Goal: Task Accomplishment & Management: Complete application form

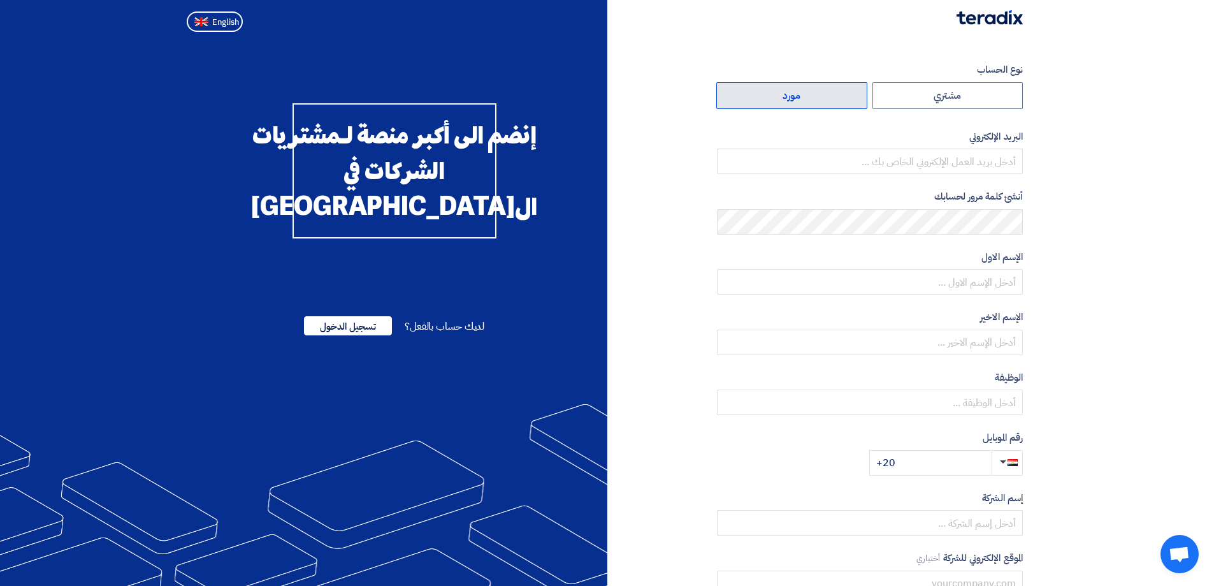
click at [782, 96] on label "مورد" at bounding box center [791, 95] width 151 height 27
click at [782, 96] on input "مورد" at bounding box center [792, 95] width 150 height 25
radio input "true"
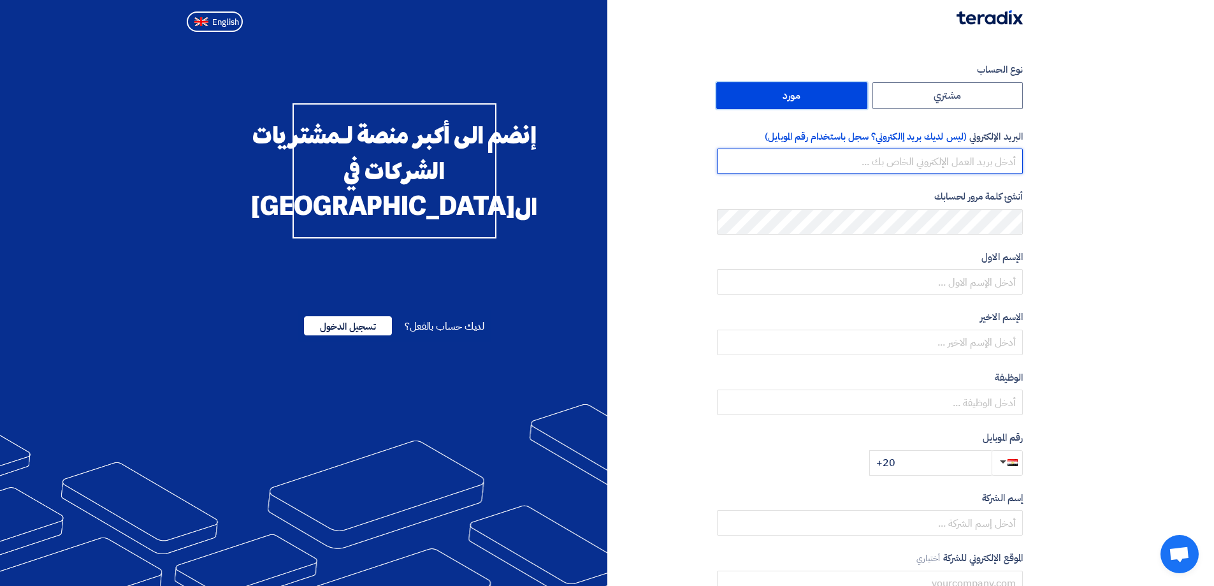
click at [943, 160] on input "email" at bounding box center [870, 160] width 306 height 25
type input "[PERSON_NAME][EMAIL_ADDRESS][DOMAIN_NAME]"
click at [1089, 268] on section "نوع الحساب مشتري مورد البريد الإلكتروني (ليس لديك بريد إالكتروني؟ سجل باستخدام …" at bounding box center [607, 368] width 1214 height 662
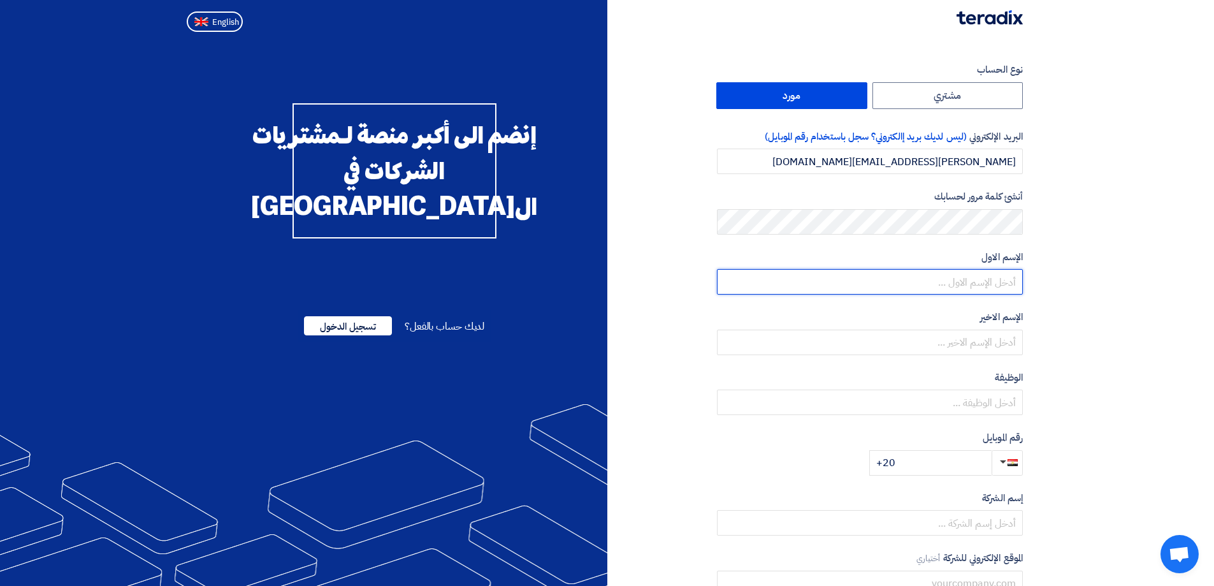
click at [974, 284] on input "text" at bounding box center [870, 281] width 306 height 25
type input "[PERSON_NAME]"
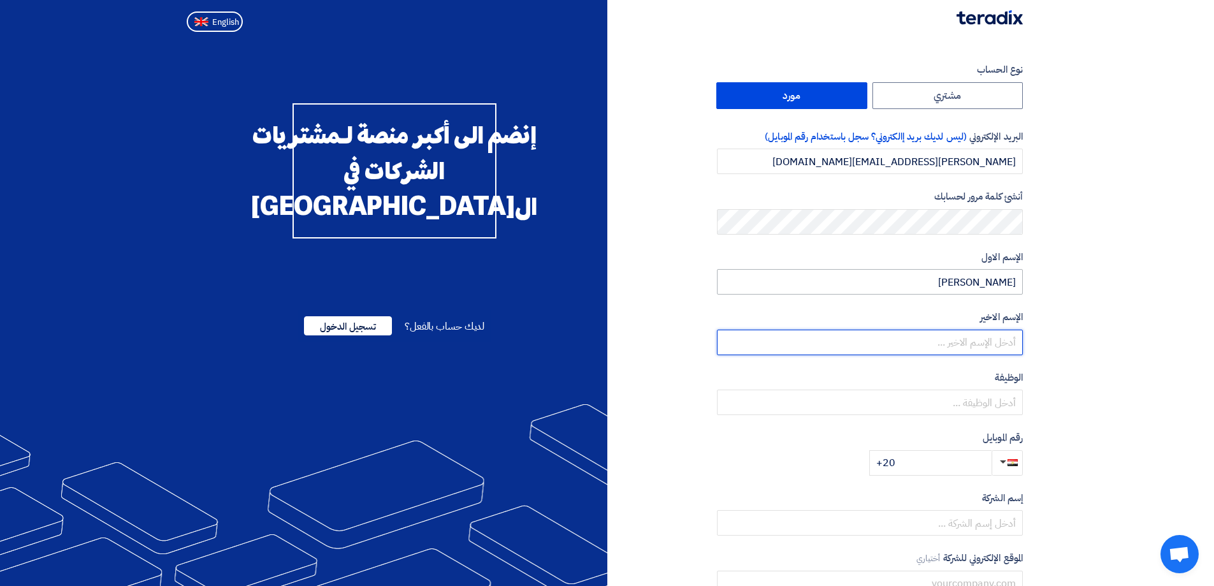
type input "Eshak"
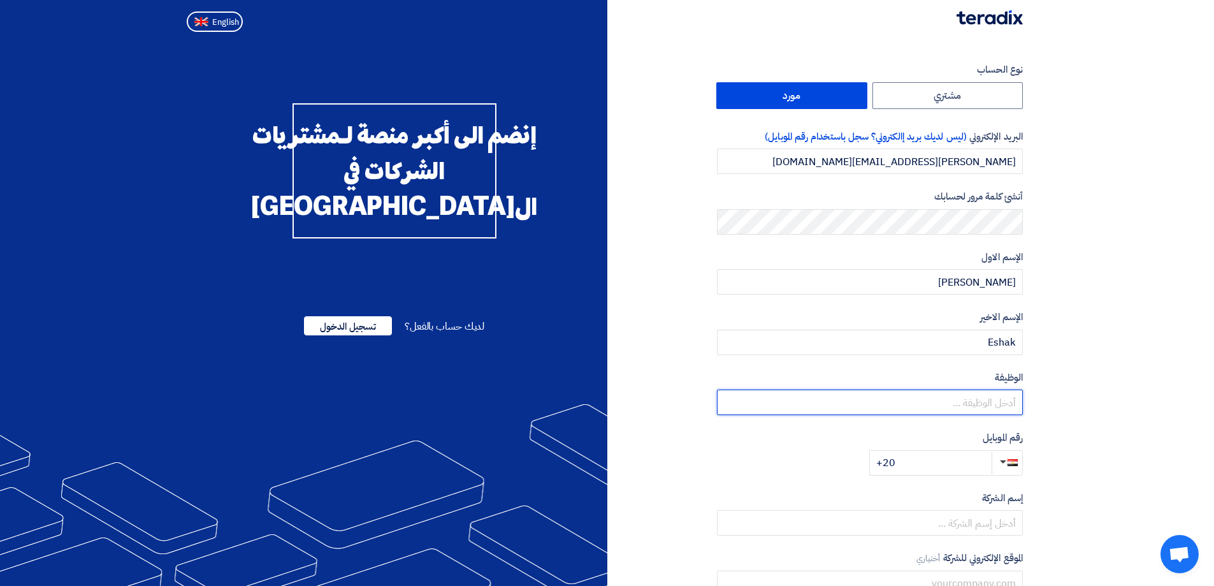
click at [976, 405] on input "text" at bounding box center [870, 401] width 306 height 25
type input "Sales Engineer"
click at [961, 464] on input "+20" at bounding box center [930, 462] width 122 height 25
type input "[PHONE_NUMBER]"
click at [1125, 485] on section "نوع الحساب مشتري مورد البريد الإلكتروني (ليس لديك بريد إالكتروني؟ سجل باستخدام …" at bounding box center [607, 368] width 1214 height 662
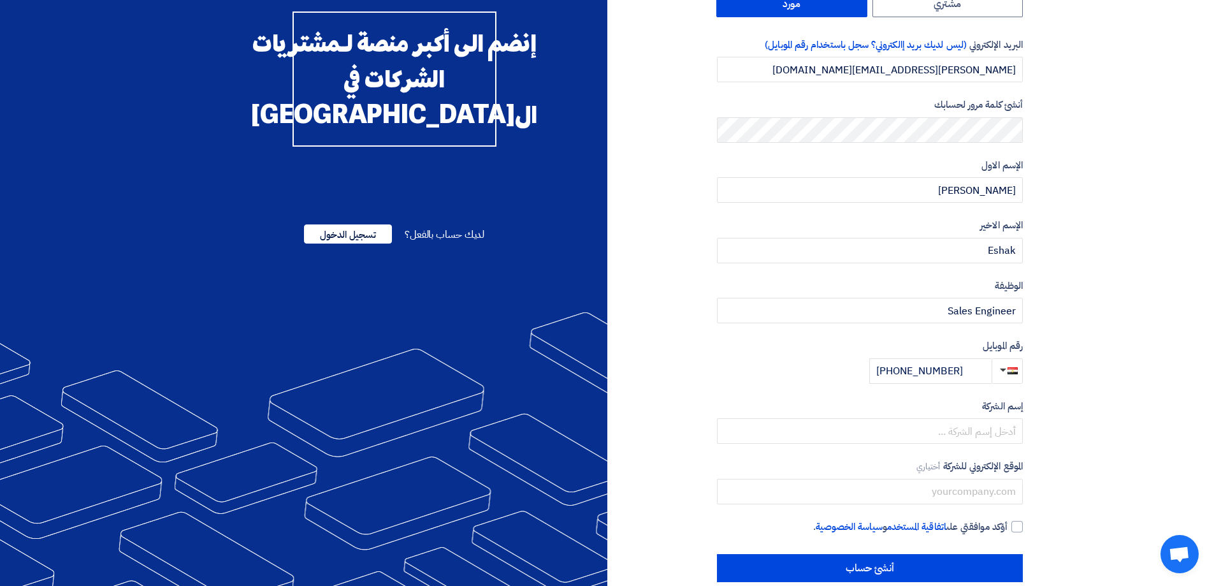
scroll to position [113, 0]
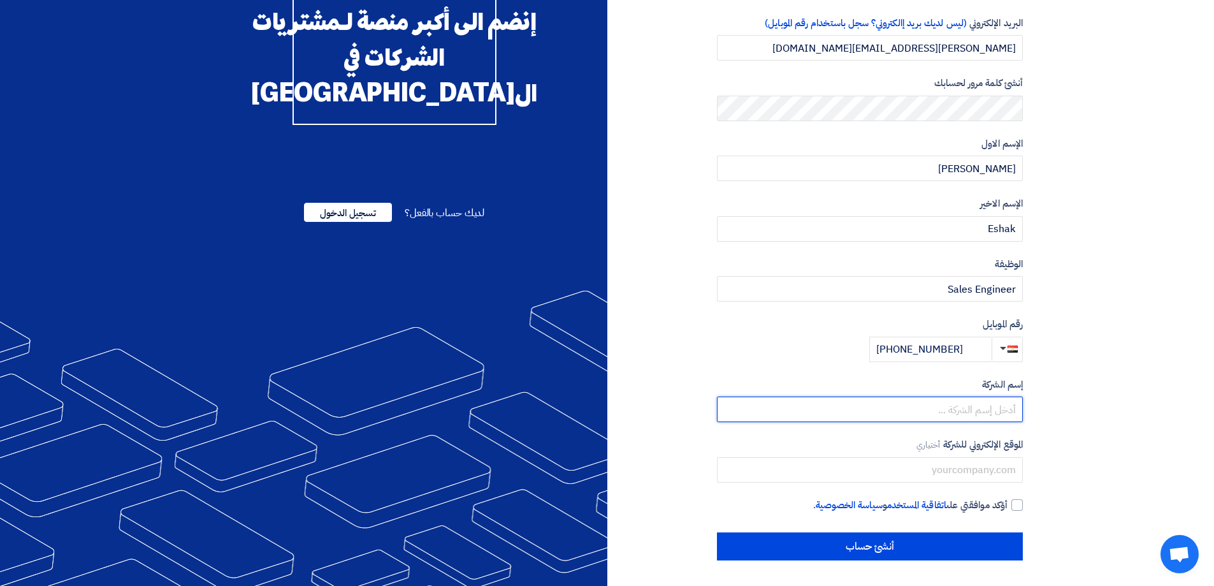
click at [984, 414] on input "text" at bounding box center [870, 408] width 306 height 25
type input "Orbistrading"
click at [1125, 428] on section "نوع الحساب مشتري مورد البريد الإلكتروني (ليس لديك بريد إالكتروني؟ سجل باستخدام …" at bounding box center [607, 255] width 1214 height 662
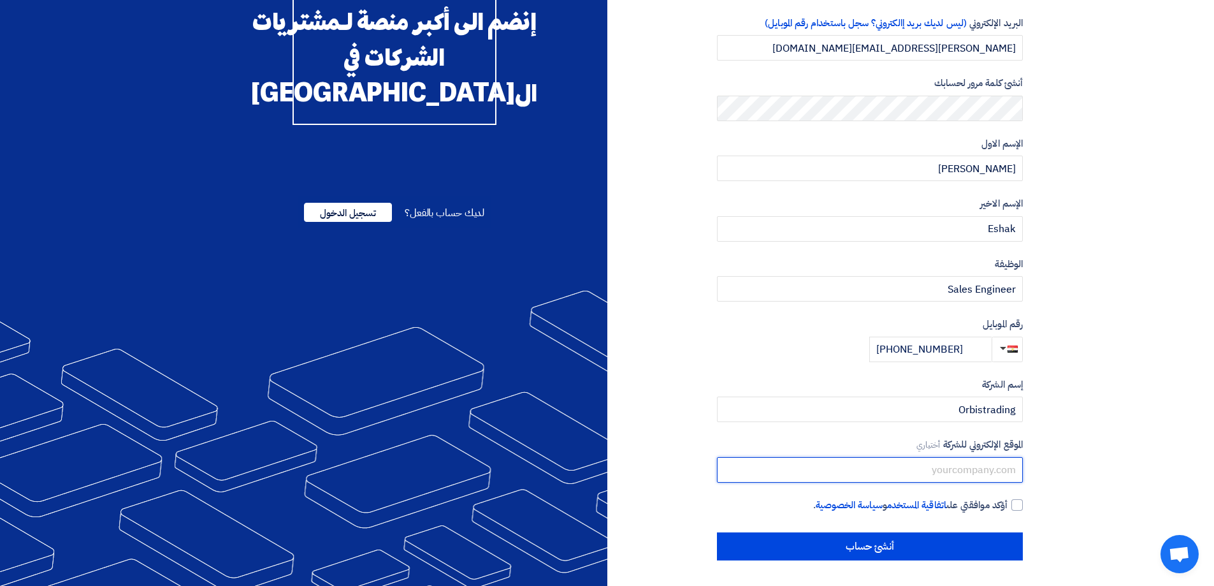
click at [970, 470] on input "text" at bounding box center [870, 469] width 306 height 25
click at [981, 471] on input "text" at bounding box center [870, 469] width 306 height 25
paste input "[DOMAIN_NAME]"
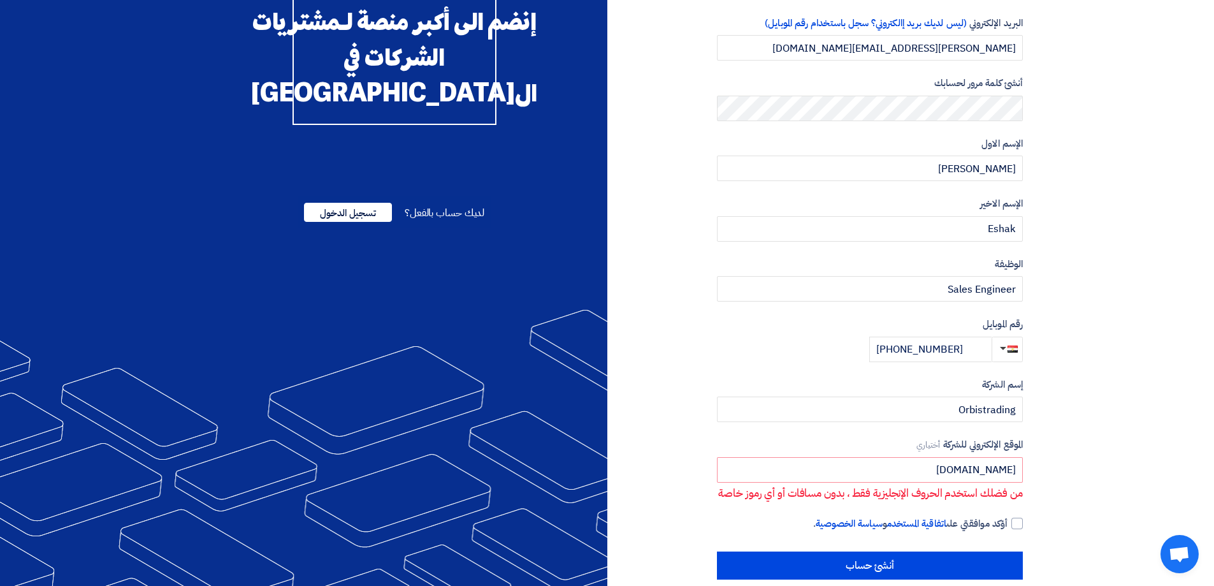
click at [1089, 482] on section "نوع الحساب مشتري مورد البريد الإلكتروني (ليس لديك بريد إالكتروني؟ سجل باستخدام …" at bounding box center [607, 264] width 1214 height 681
click at [944, 472] on input "[DOMAIN_NAME]" at bounding box center [870, 469] width 306 height 25
type input "[DOMAIN_NAME]"
click at [1107, 466] on section "نوع الحساب مشتري مورد البريد الإلكتروني (ليس لديك بريد إالكتروني؟ سجل باستخدام …" at bounding box center [607, 264] width 1214 height 681
click at [1014, 529] on div at bounding box center [1016, 522] width 11 height 11
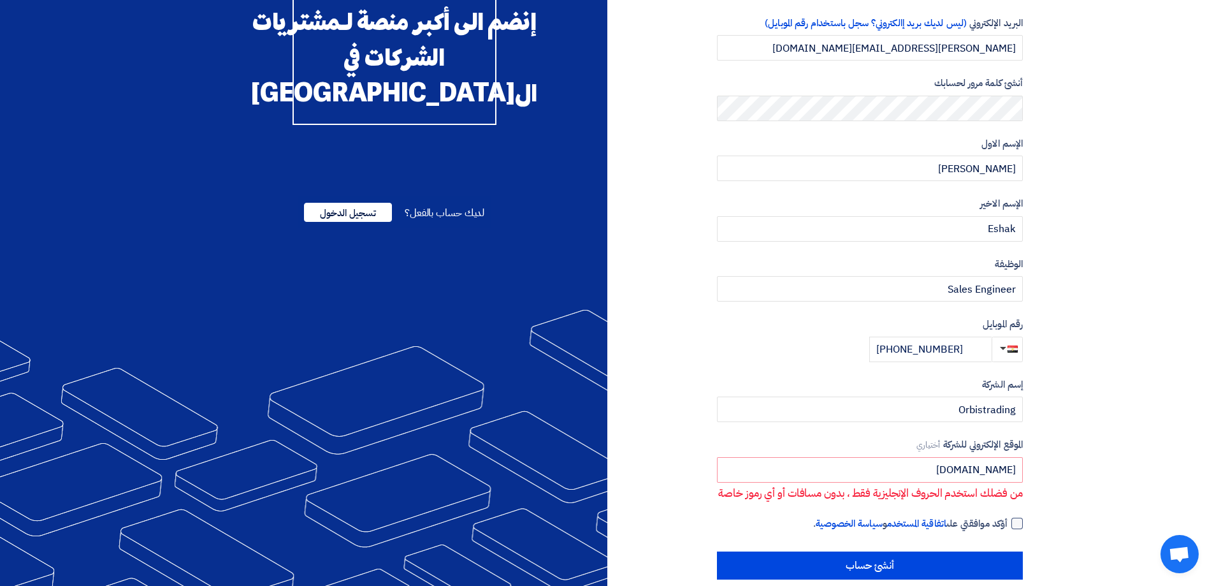
click at [1007, 539] on input "أؤكد موافقتي على اتفاقية المستخدم و سياسة الخصوصية ." at bounding box center [854, 528] width 306 height 25
checkbox input "true"
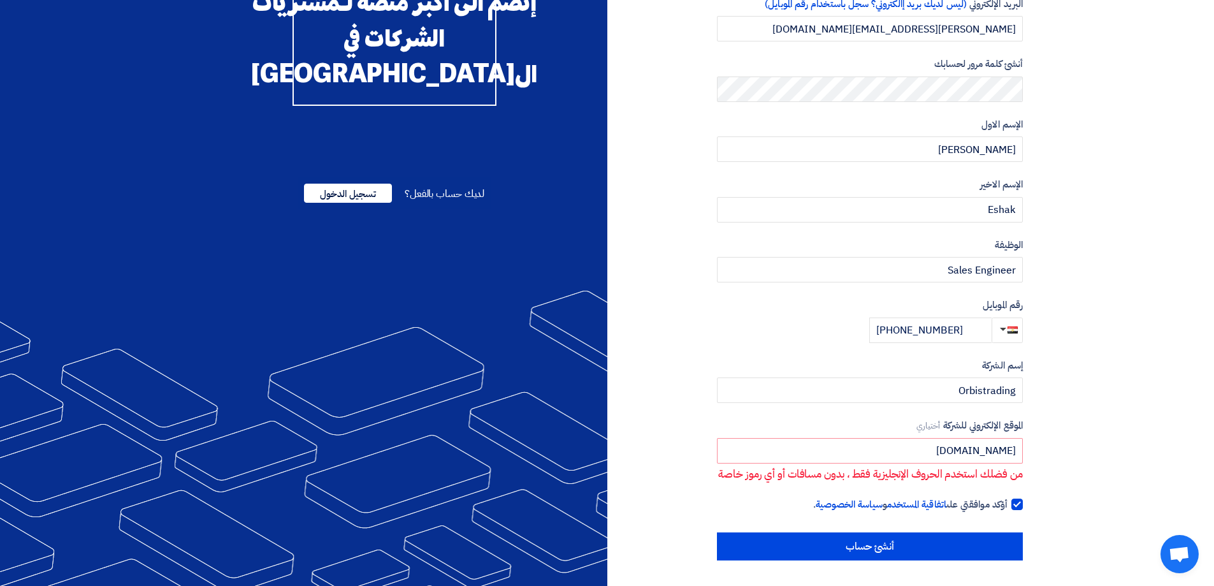
scroll to position [148, 0]
click at [959, 438] on input "[DOMAIN_NAME]" at bounding box center [870, 450] width 306 height 25
paste input "[DOMAIN_NAME]"
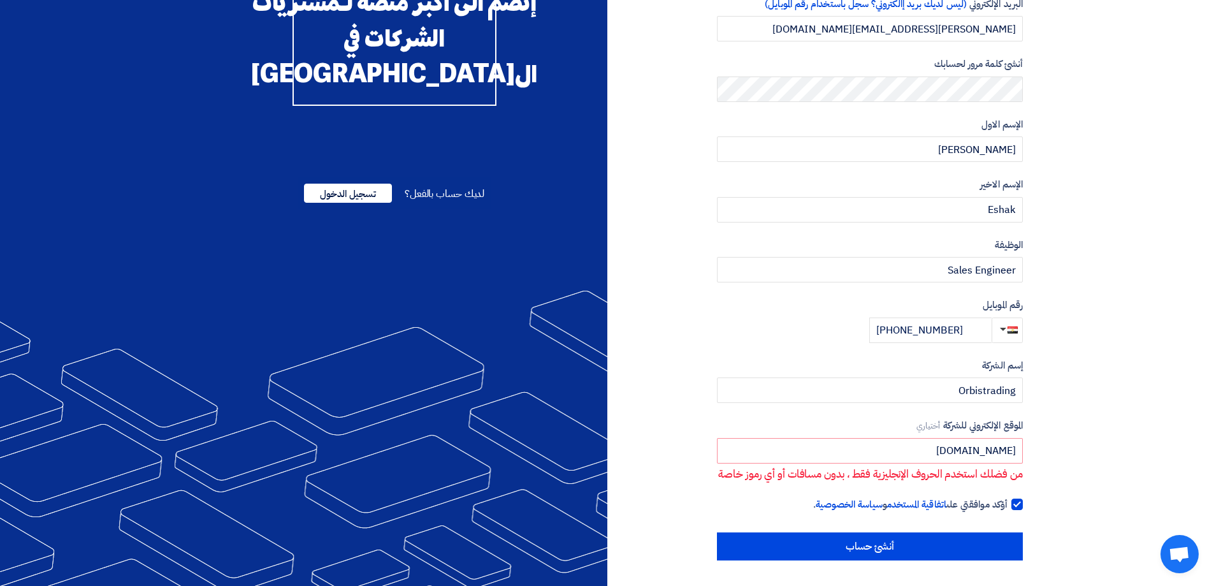
click at [1082, 463] on section "نوع الحساب مشتري مورد البريد الإلكتروني (ليس لديك بريد إالكتروني؟ سجل باستخدام …" at bounding box center [607, 244] width 1214 height 681
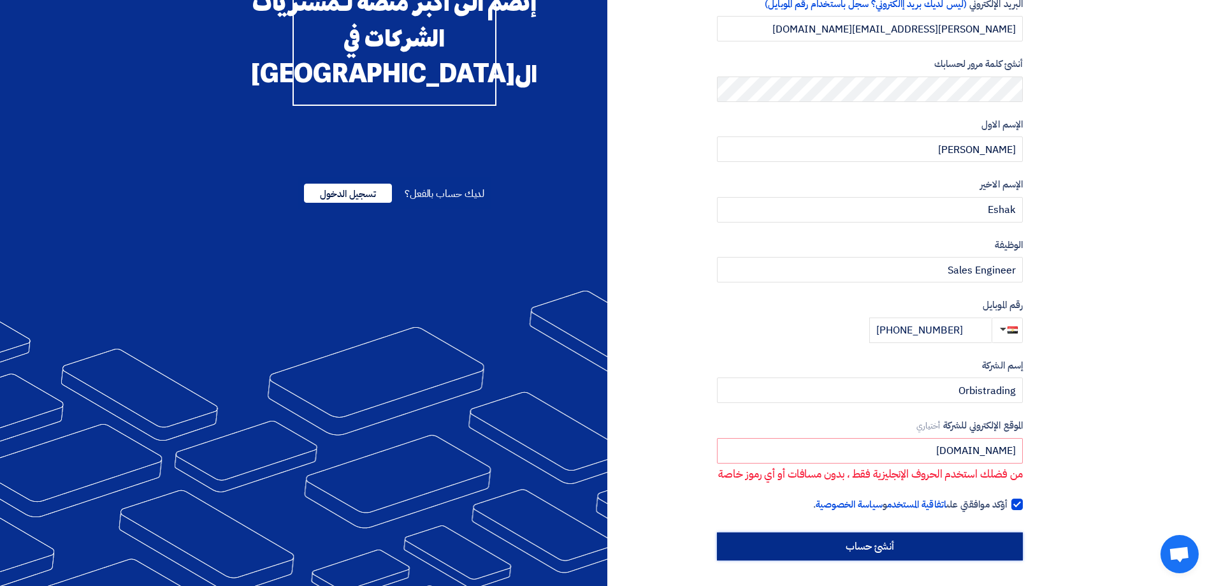
click at [975, 548] on input "أنشئ حساب" at bounding box center [870, 546] width 306 height 28
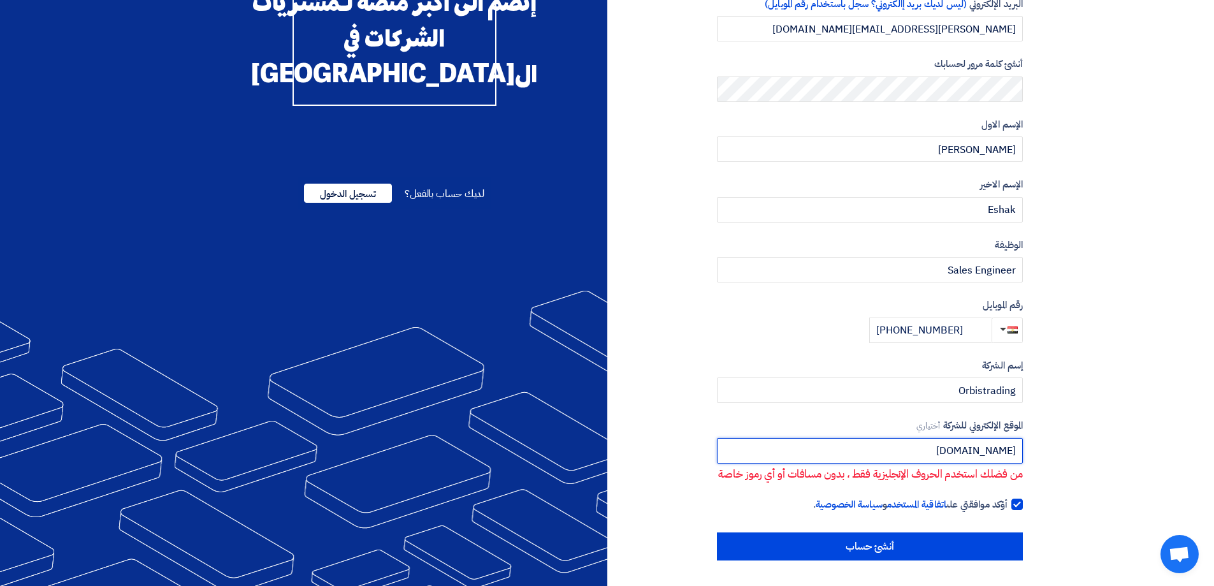
click at [1014, 438] on input "[DOMAIN_NAME]" at bounding box center [870, 450] width 306 height 25
click at [1061, 462] on section "نوع الحساب مشتري مورد البريد الإلكتروني (ليس لديك بريد إالكتروني؟ سجل باستخدام …" at bounding box center [607, 244] width 1214 height 681
click at [924, 438] on input "[DOMAIN_NAME]" at bounding box center [870, 450] width 306 height 25
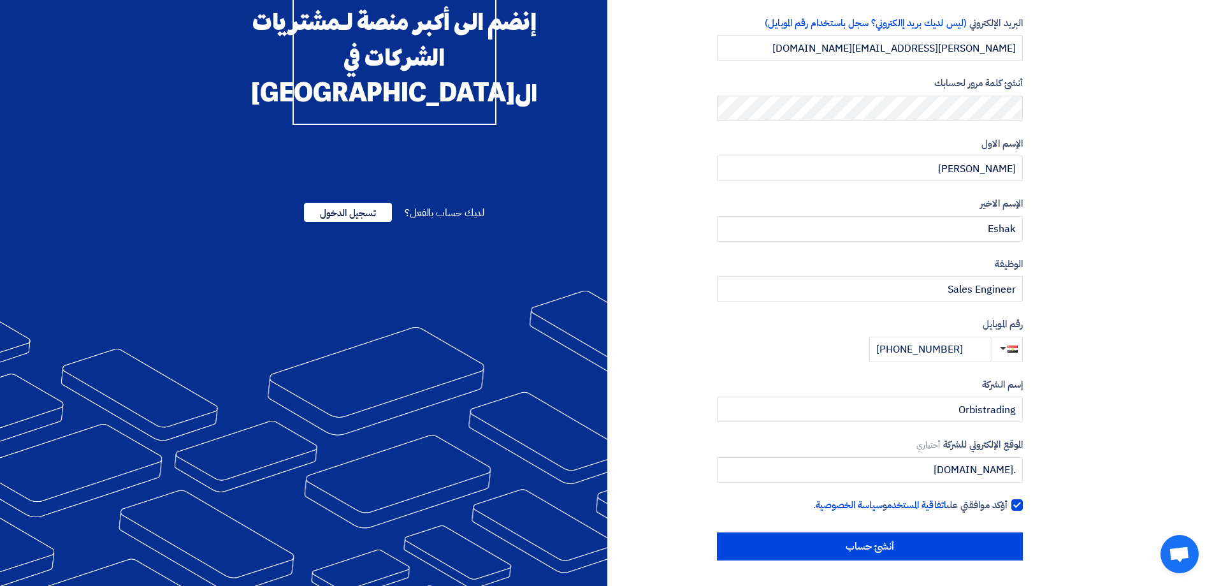
click at [1065, 484] on section "نوع الحساب مشتري مورد البريد الإلكتروني (ليس لديك بريد إالكتروني؟ سجل باستخدام …" at bounding box center [607, 255] width 1214 height 662
click at [1014, 470] on input ".[DOMAIN_NAME]" at bounding box center [870, 469] width 306 height 25
click at [1017, 470] on input ".[DOMAIN_NAME]" at bounding box center [870, 469] width 306 height 25
type input "[DOMAIN_NAME]"
click at [1098, 490] on section "نوع الحساب مشتري مورد البريد الإلكتروني (ليس لديك بريد إالكتروني؟ سجل باستخدام …" at bounding box center [607, 255] width 1214 height 662
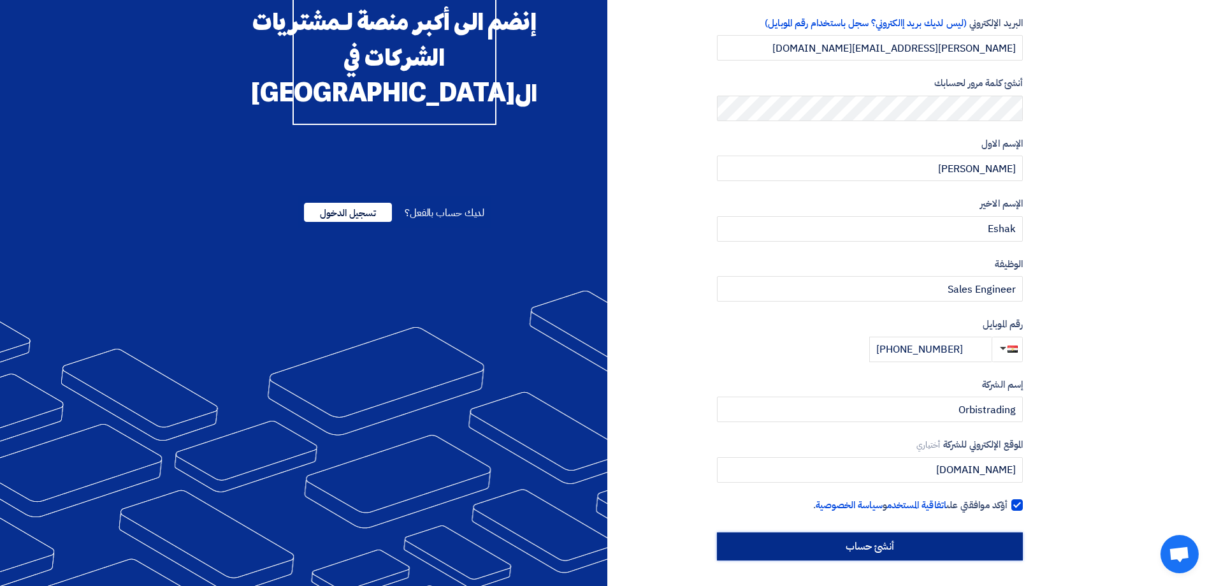
click at [956, 545] on input "أنشئ حساب" at bounding box center [870, 546] width 306 height 28
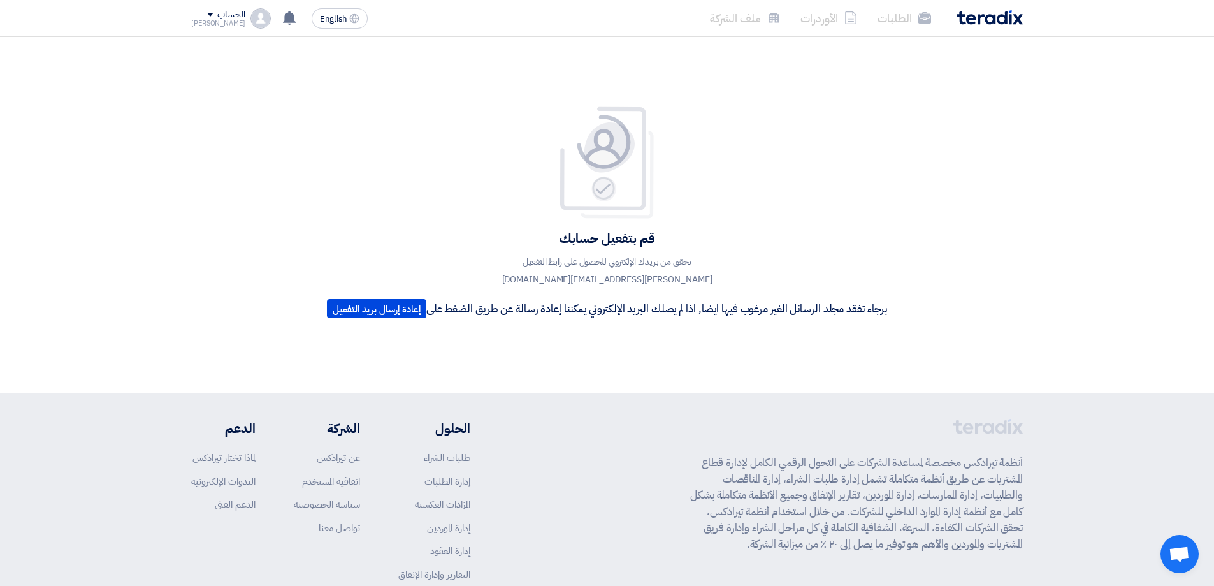
click at [603, 157] on img at bounding box center [607, 163] width 102 height 114
click at [751, 226] on div "قم بتفعيل حسابك تحقق من بريدك الإلكتروني للحصول على رابط التفعيل [PERSON_NAME][…" at bounding box center [606, 215] width 579 height 219
click at [607, 244] on h4 "قم بتفعيل حسابك" at bounding box center [607, 238] width 560 height 17
click at [350, 306] on button "إعادة إرسال بريد التفعيل" at bounding box center [376, 308] width 99 height 19
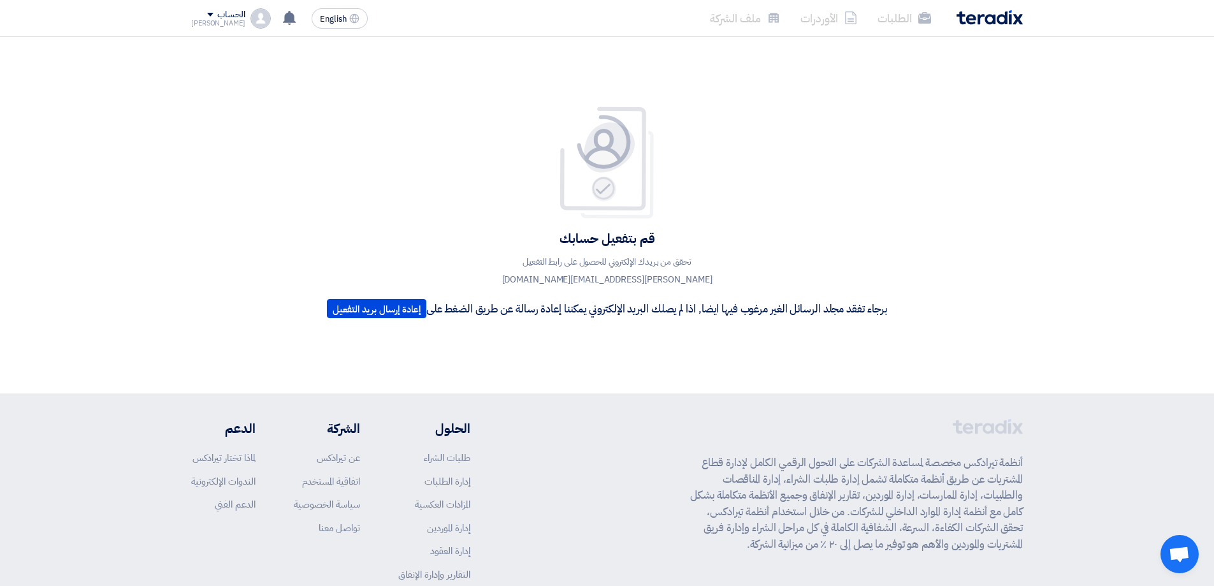
click at [888, 193] on div "قم بتفعيل حسابك تحقق من بريدك الإلكتروني للحصول على رابط التفعيل [PERSON_NAME][…" at bounding box center [606, 215] width 579 height 219
